Goal: Check status

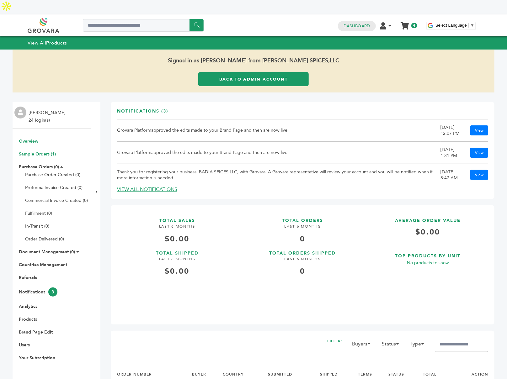
click at [42, 151] on link "Sample Orders (1)" at bounding box center [37, 154] width 37 height 6
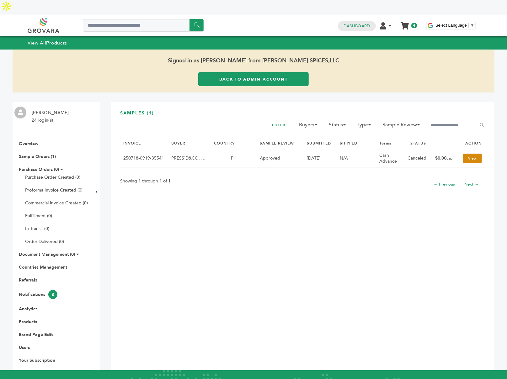
click at [464, 154] on link "View" at bounding box center [472, 158] width 19 height 9
click at [275, 72] on link "Back to Admin Account" at bounding box center [253, 79] width 110 height 14
